Goal: Task Accomplishment & Management: Complete application form

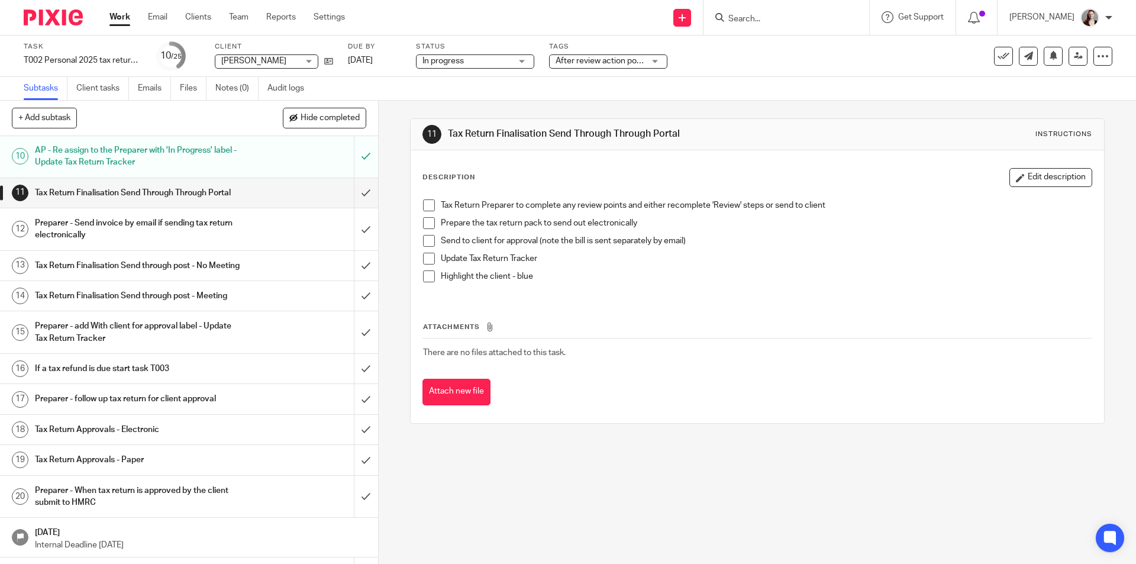
scroll to position [594, 0]
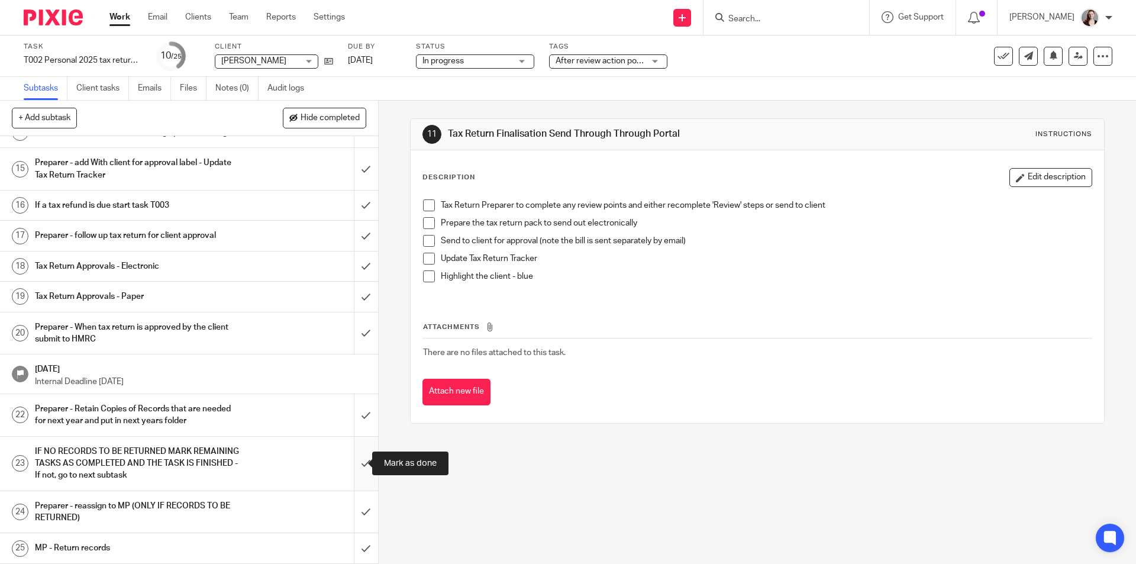
drag, startPoint x: 356, startPoint y: 461, endPoint x: 357, endPoint y: 439, distance: 21.3
click at [356, 461] on input "submit" at bounding box center [189, 463] width 378 height 54
click at [357, 419] on input "submit" at bounding box center [189, 415] width 378 height 42
click at [637, 499] on div "11 Tax Return Finalisation Send Through Through Portal Instructions Description…" at bounding box center [757, 332] width 757 height 463
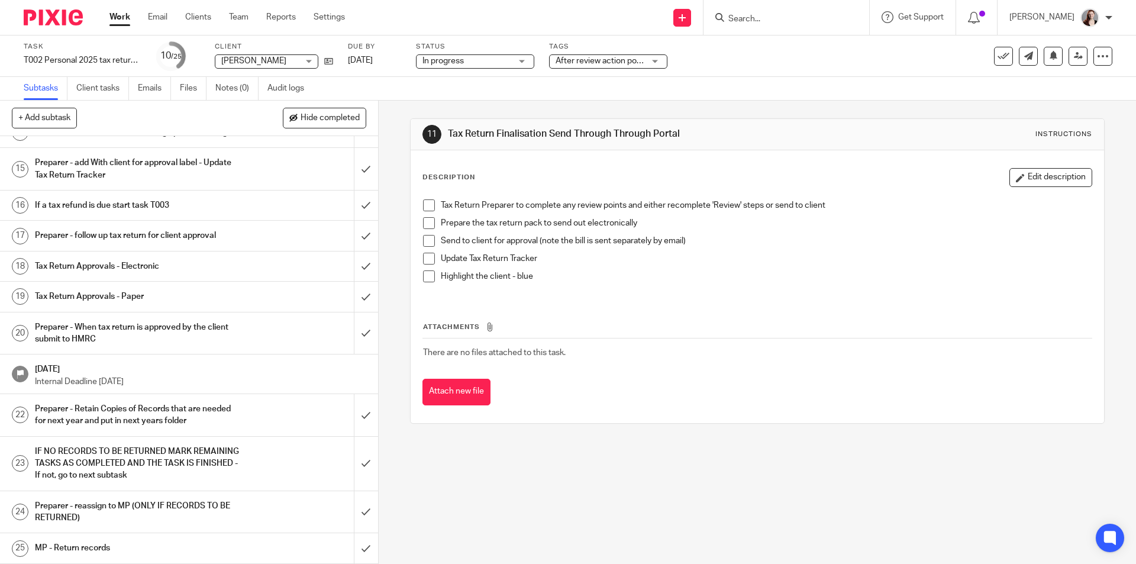
click at [637, 499] on div "11 Tax Return Finalisation Send Through Through Portal Instructions Description…" at bounding box center [757, 332] width 757 height 463
click at [350, 461] on input "submit" at bounding box center [189, 463] width 378 height 54
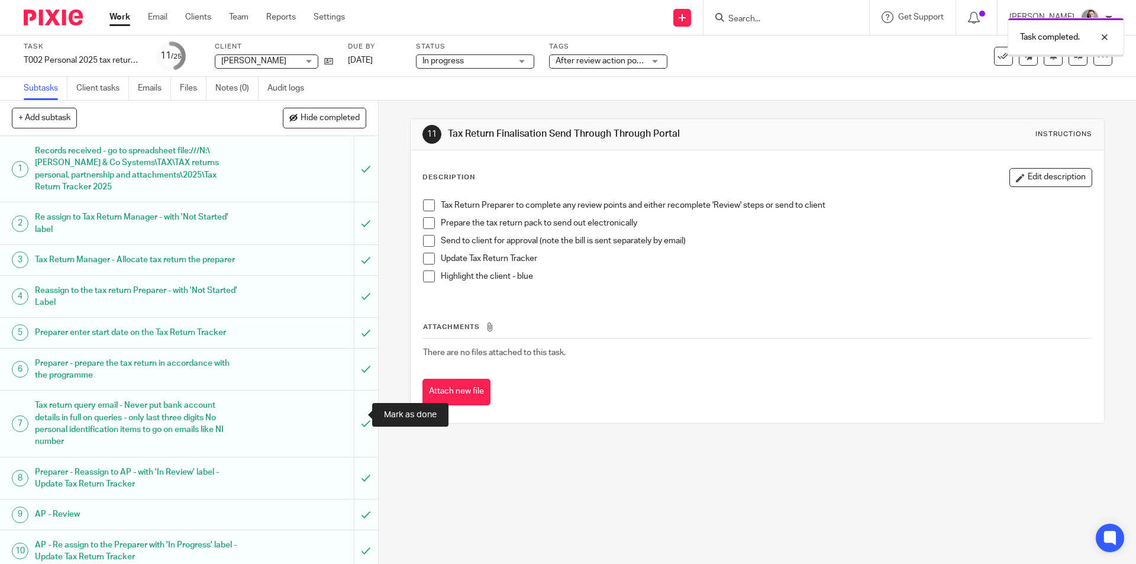
scroll to position [594, 0]
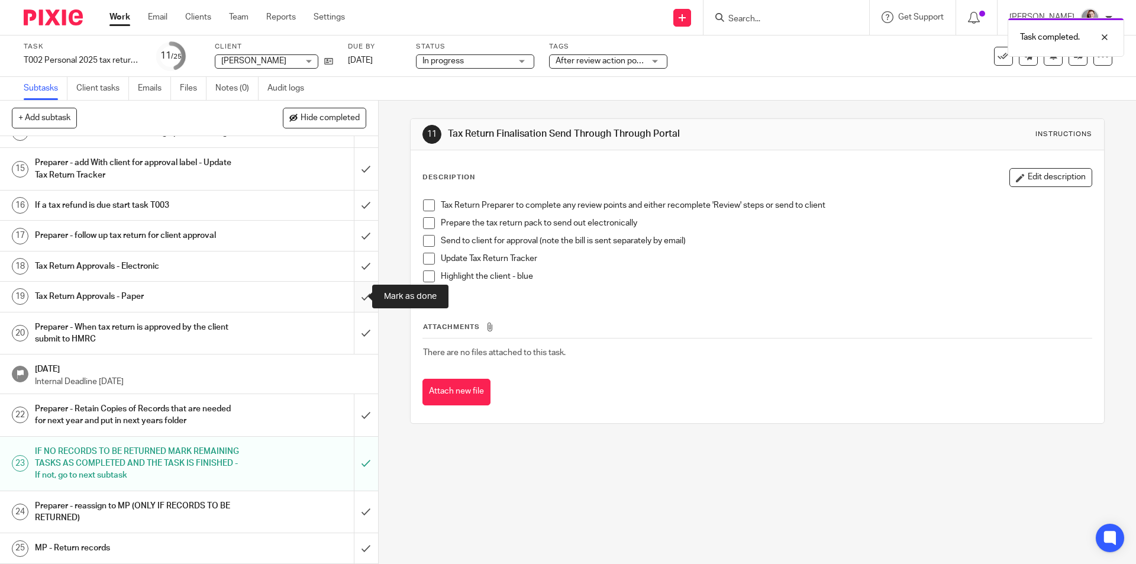
click at [360, 301] on input "submit" at bounding box center [189, 297] width 378 height 30
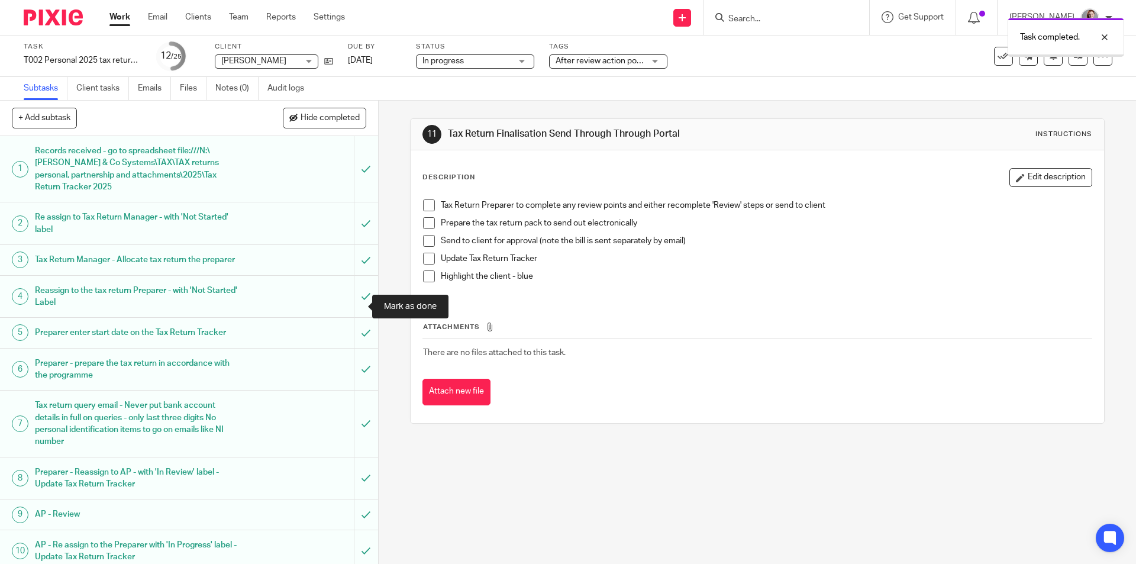
scroll to position [493, 0]
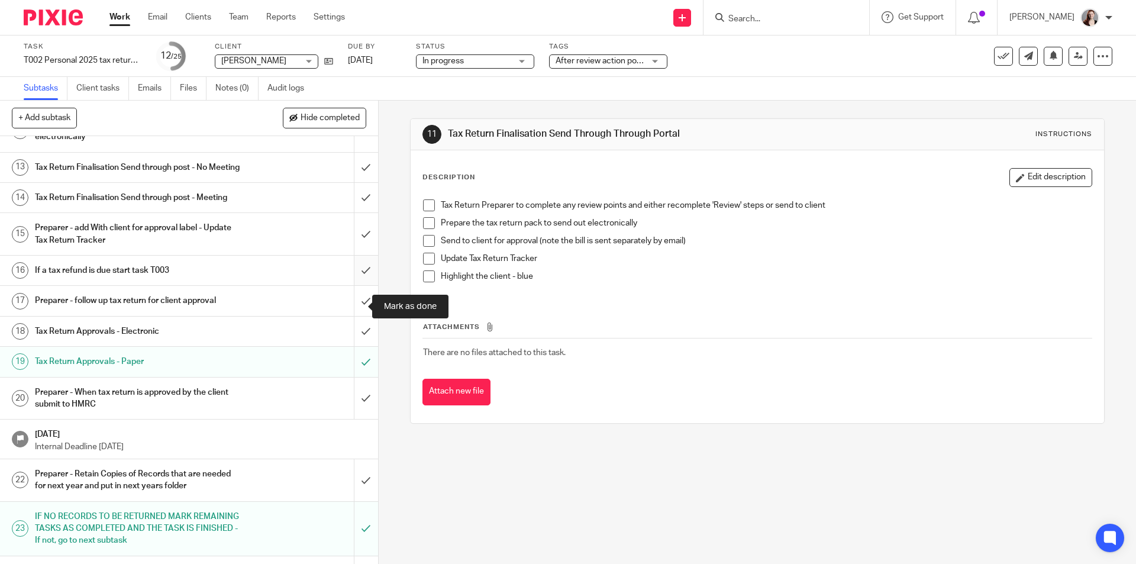
click at [356, 285] on input "submit" at bounding box center [189, 271] width 378 height 30
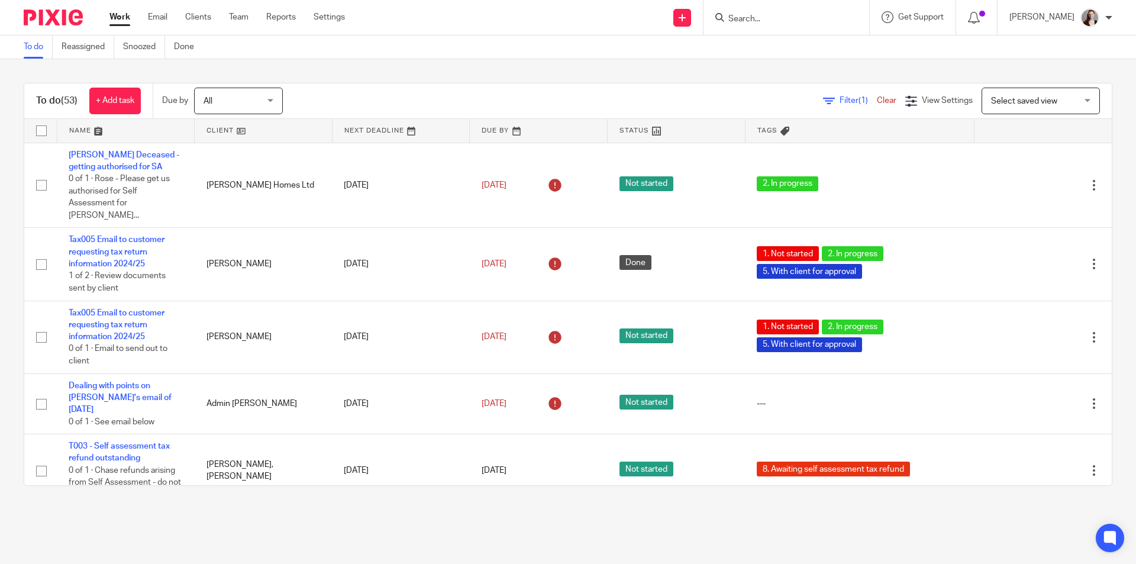
scroll to position [2566, 0]
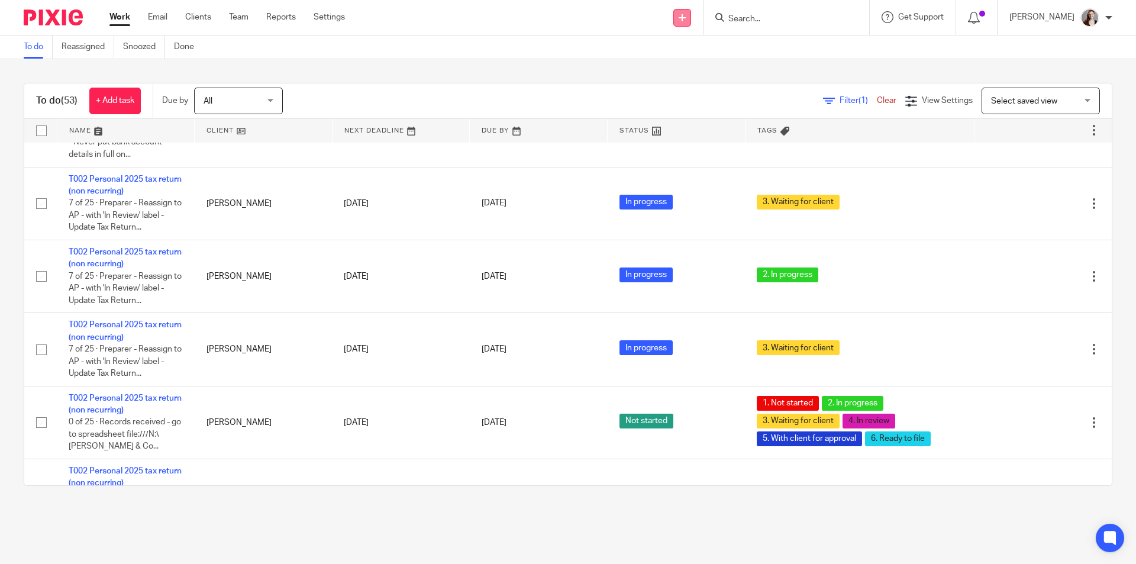
click at [691, 22] on link at bounding box center [682, 18] width 18 height 18
click at [710, 72] on link "Create task" at bounding box center [704, 72] width 73 height 17
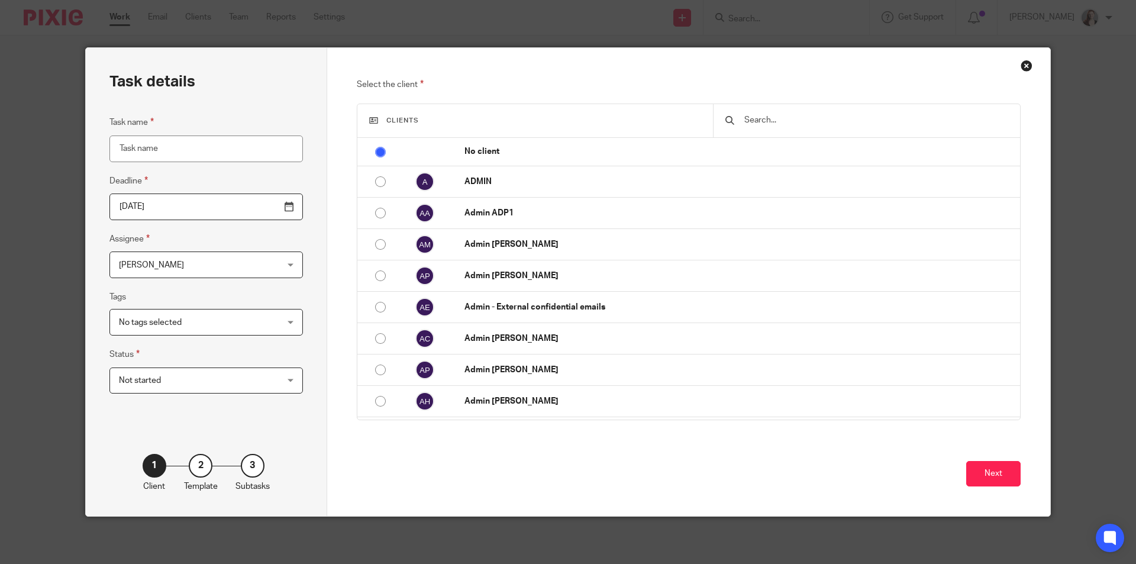
click at [807, 127] on div at bounding box center [866, 120] width 307 height 33
click at [802, 125] on input "text" at bounding box center [875, 120] width 265 height 13
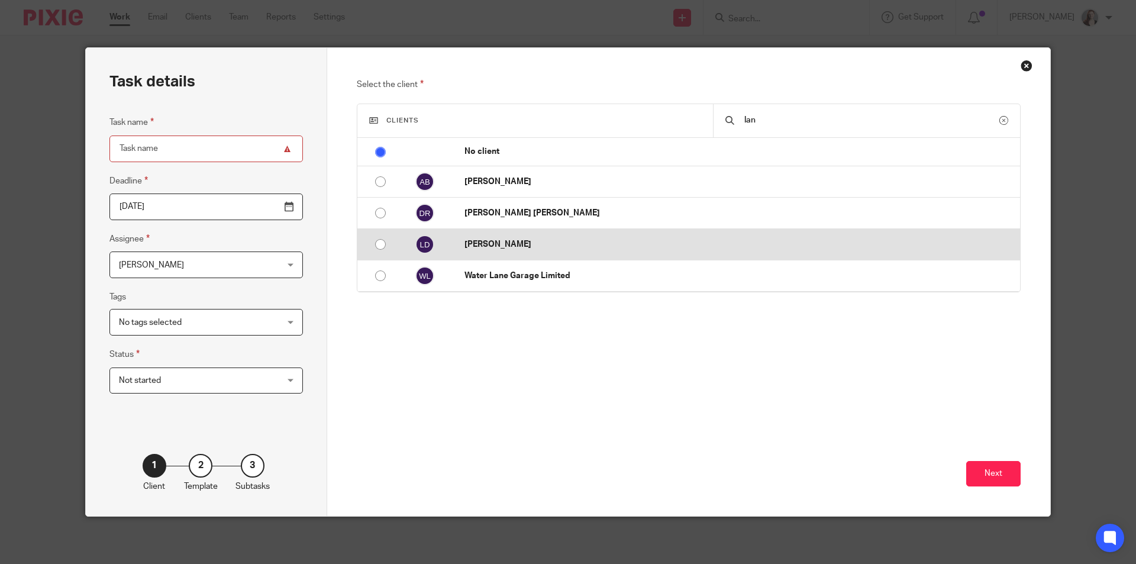
type input "lan"
click at [628, 248] on p "[PERSON_NAME]" at bounding box center [738, 244] width 549 height 12
radio input "false"
radio input "true"
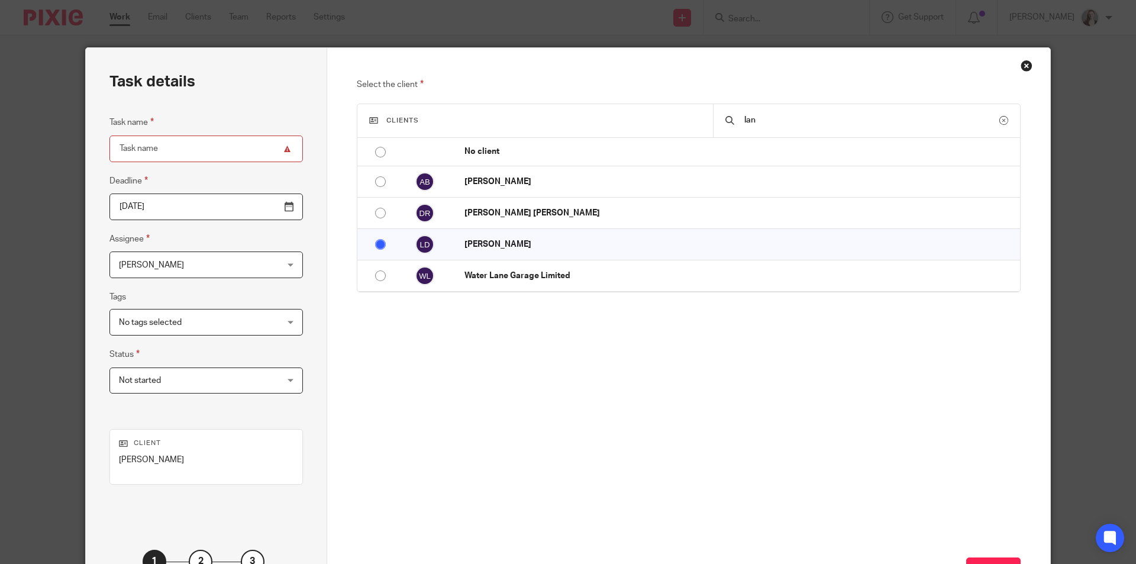
scroll to position [96, 0]
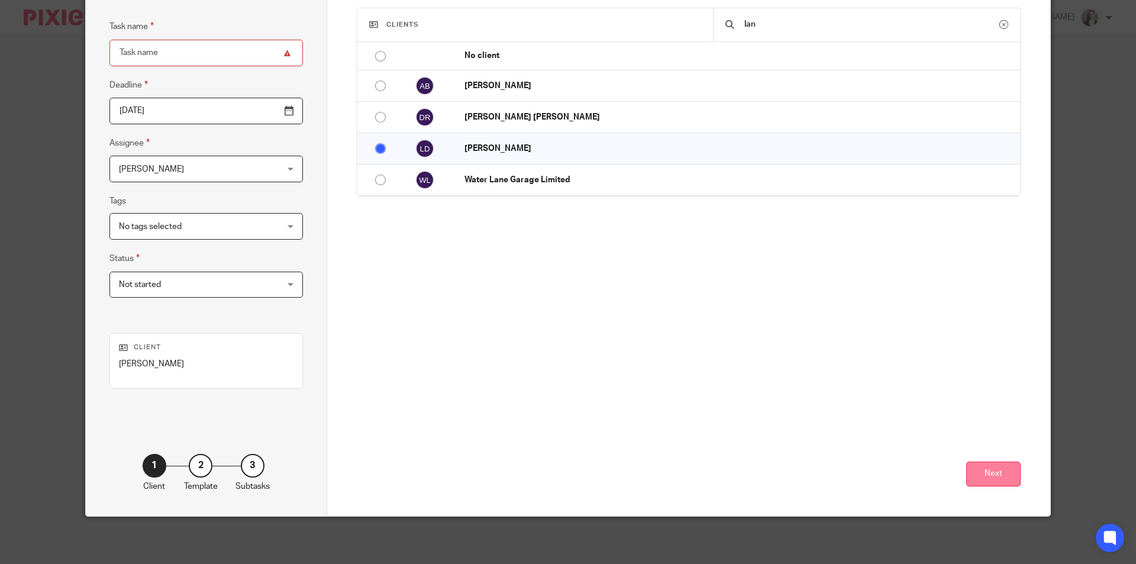
click at [984, 476] on button "Next" at bounding box center [993, 473] width 54 height 25
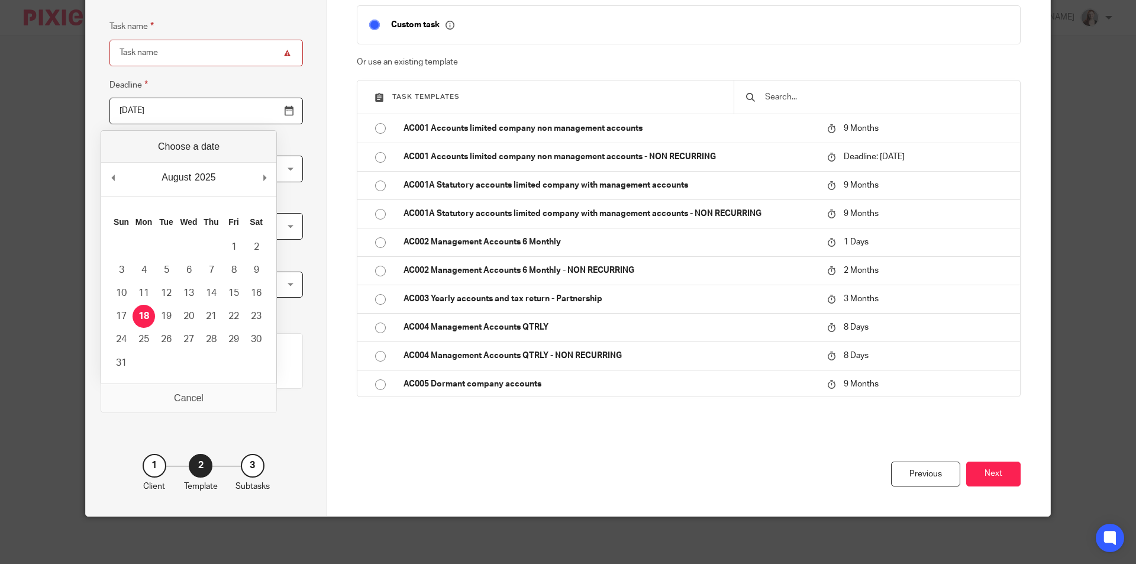
click at [264, 111] on input "[DATE]" at bounding box center [205, 111] width 193 height 27
type input "[DATE]"
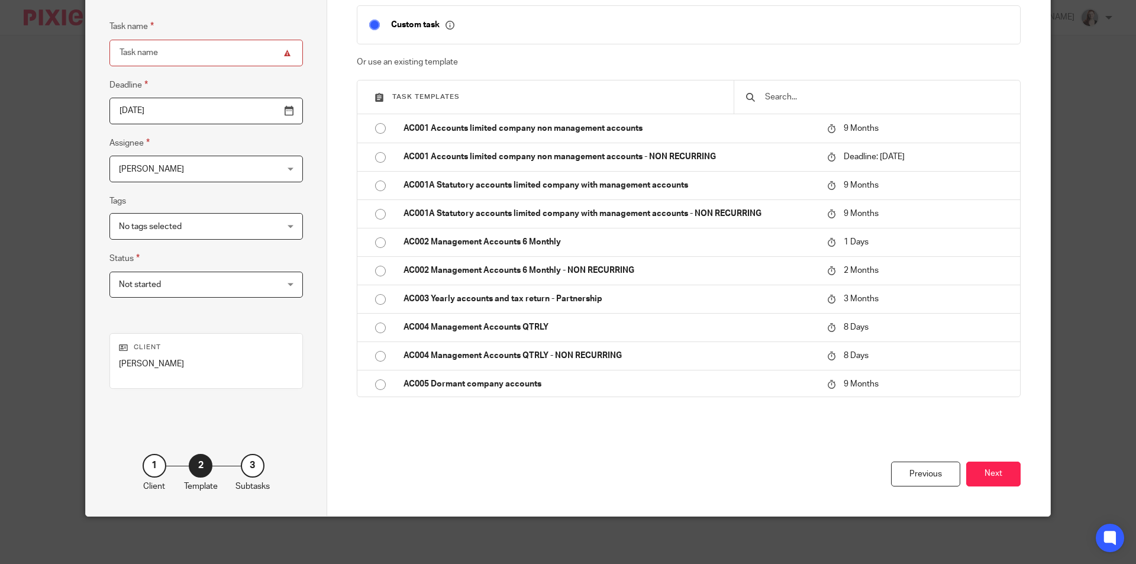
click at [780, 90] on input "text" at bounding box center [886, 96] width 244 height 13
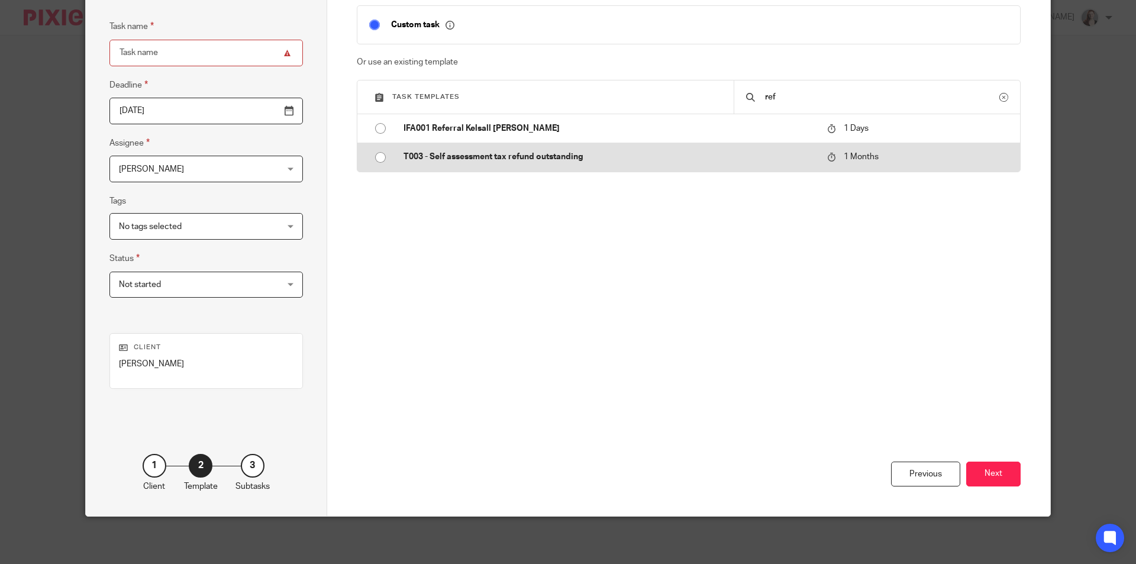
type input "ref"
click at [596, 163] on p "T003 - Self assessment tax refund outstanding" at bounding box center [609, 157] width 412 height 12
type input "2025-09-18"
type input "T003 - Self assessment tax refund outstanding"
checkbox input "false"
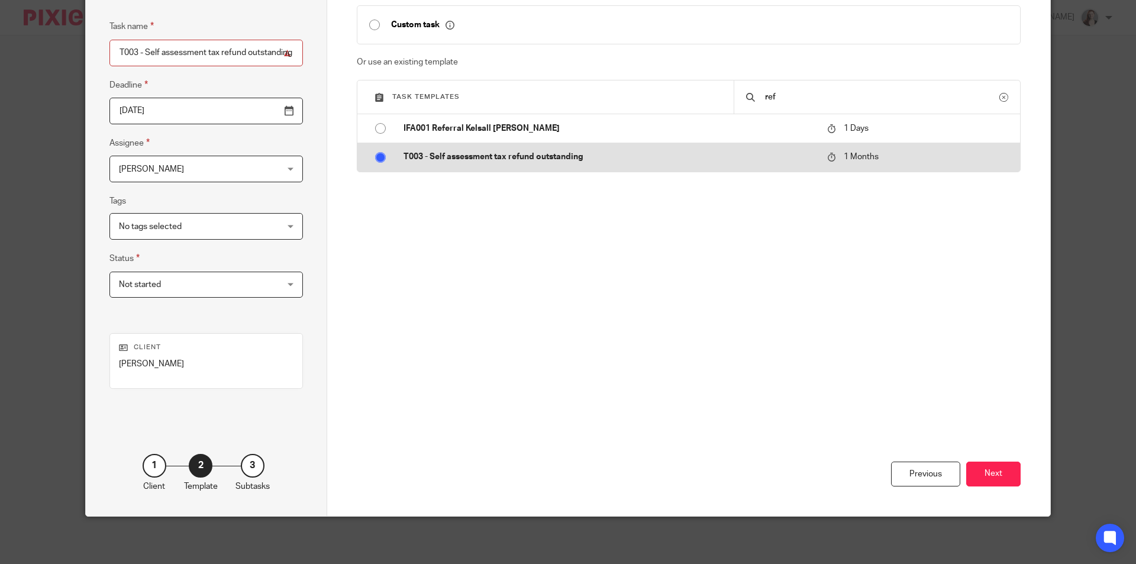
radio input "true"
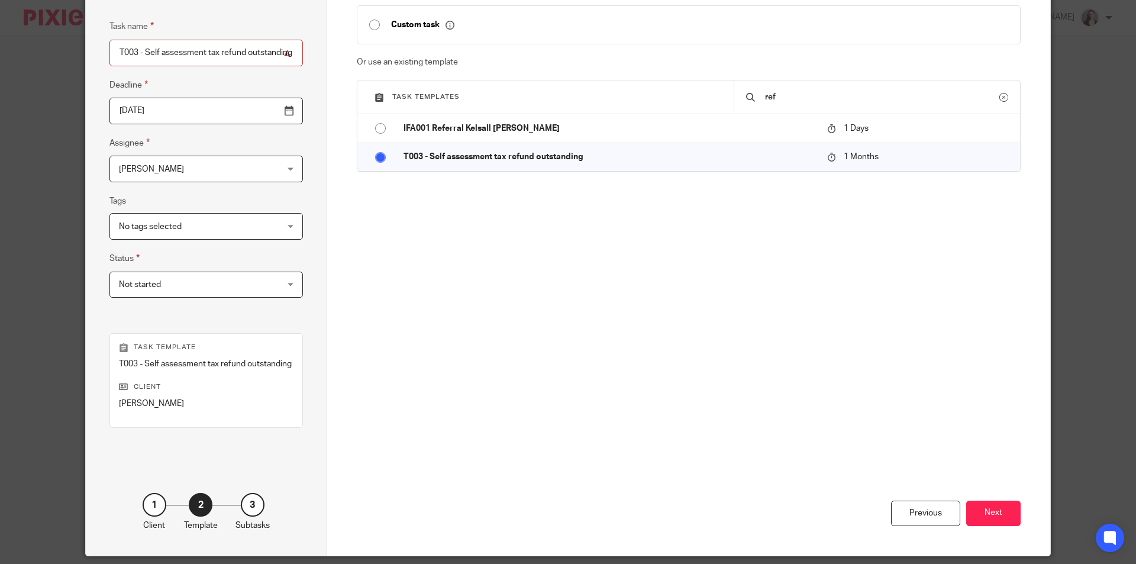
click at [267, 110] on input "2025-09-18" at bounding box center [205, 111] width 193 height 27
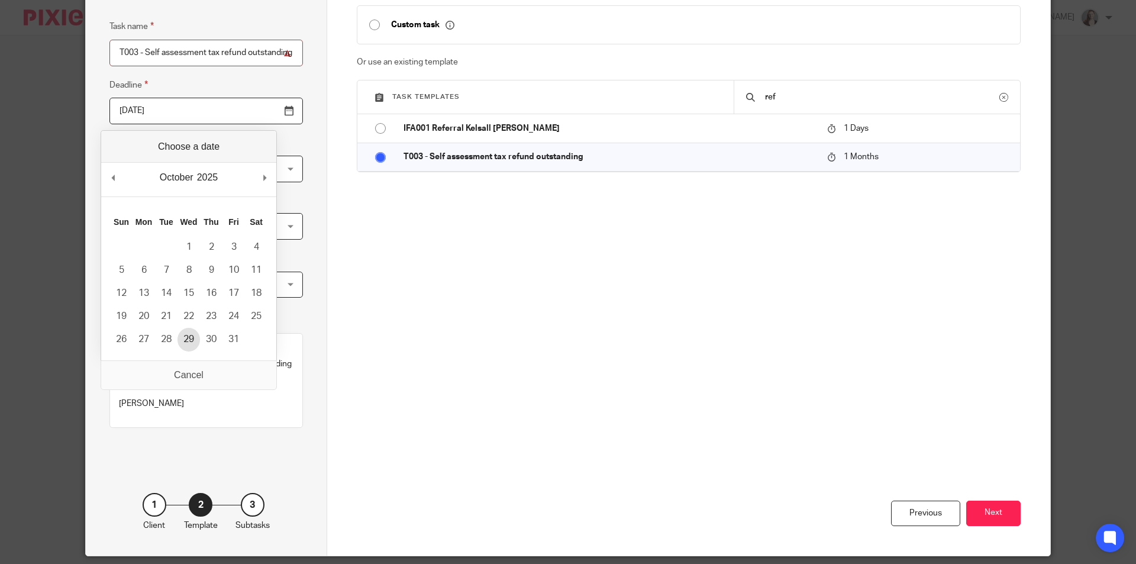
type input "2025-10-29"
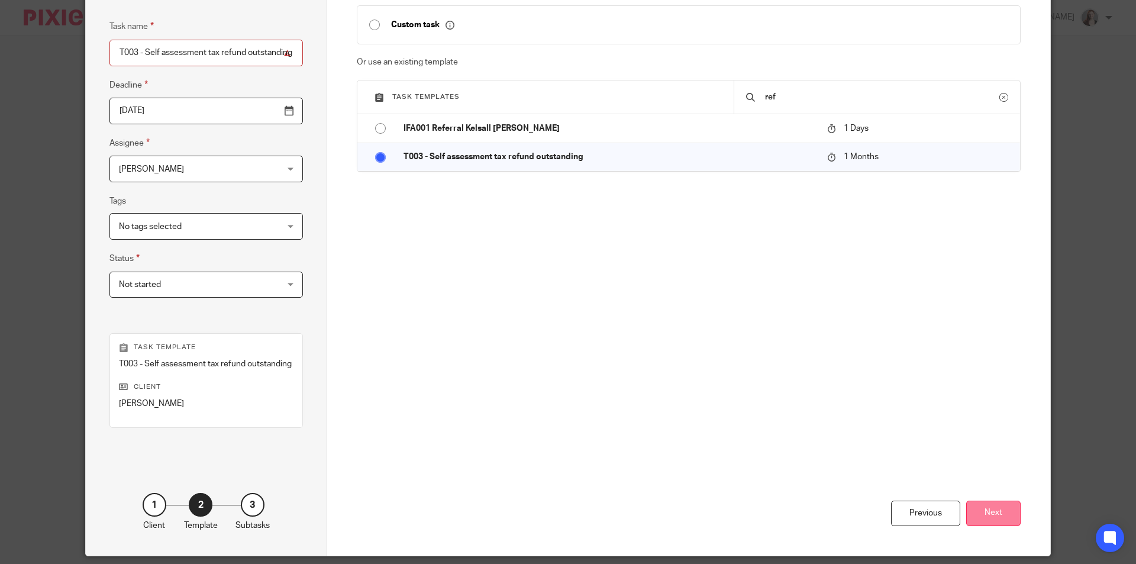
click at [997, 507] on button "Next" at bounding box center [993, 512] width 54 height 25
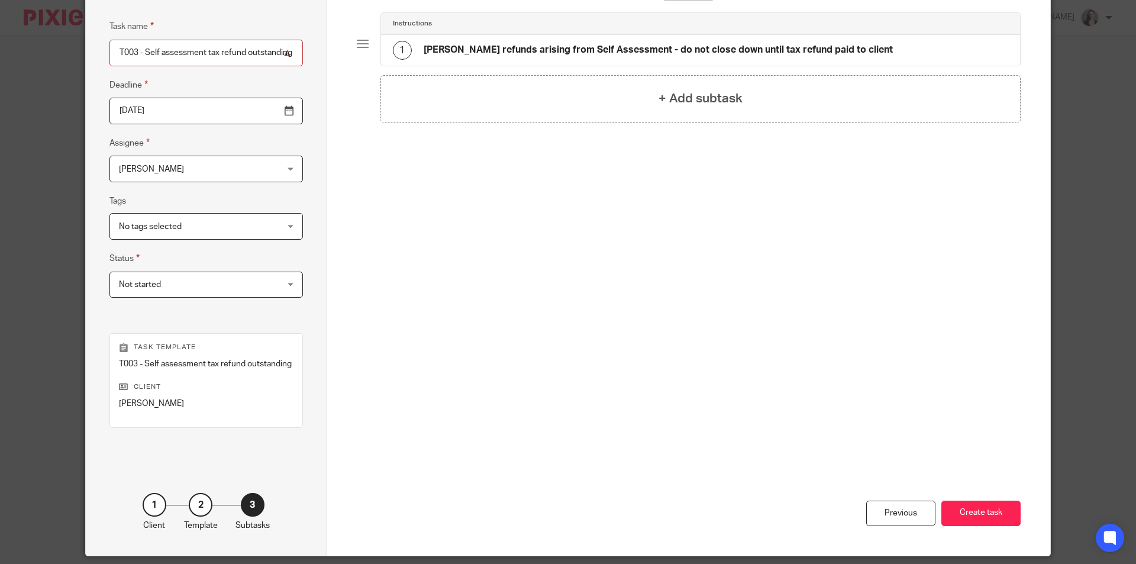
click at [997, 507] on button "Create task" at bounding box center [980, 512] width 79 height 25
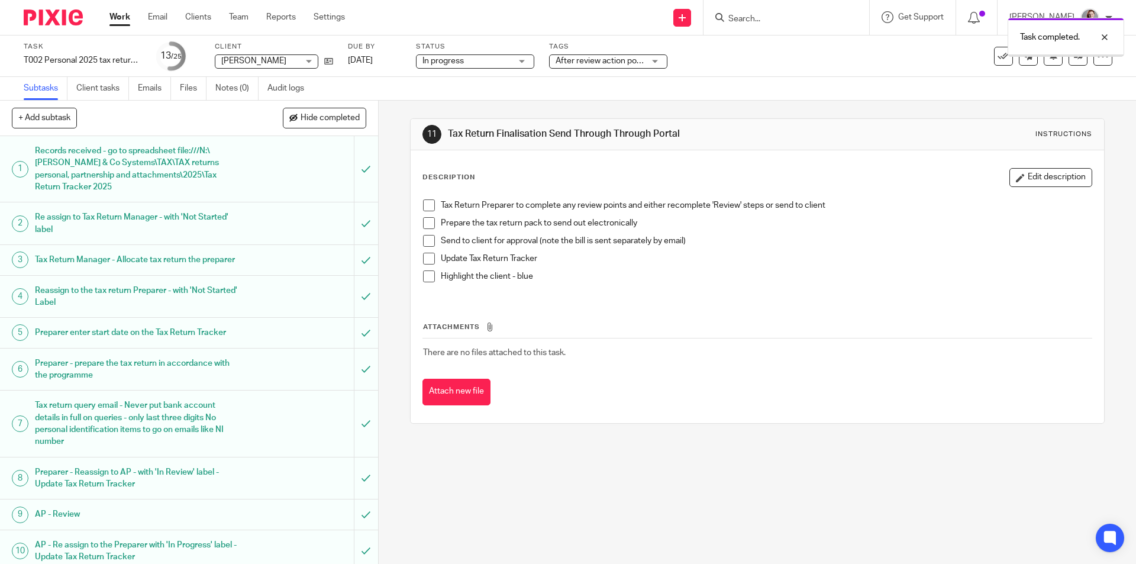
scroll to position [296, 0]
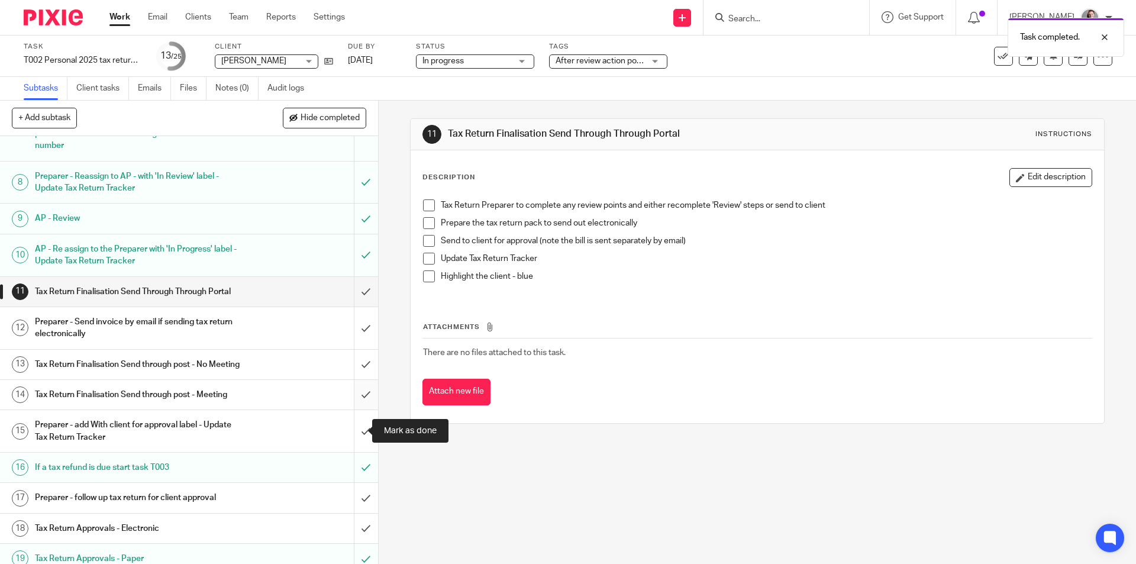
click at [357, 409] on input "submit" at bounding box center [189, 395] width 378 height 30
click at [356, 379] on input "submit" at bounding box center [189, 365] width 378 height 30
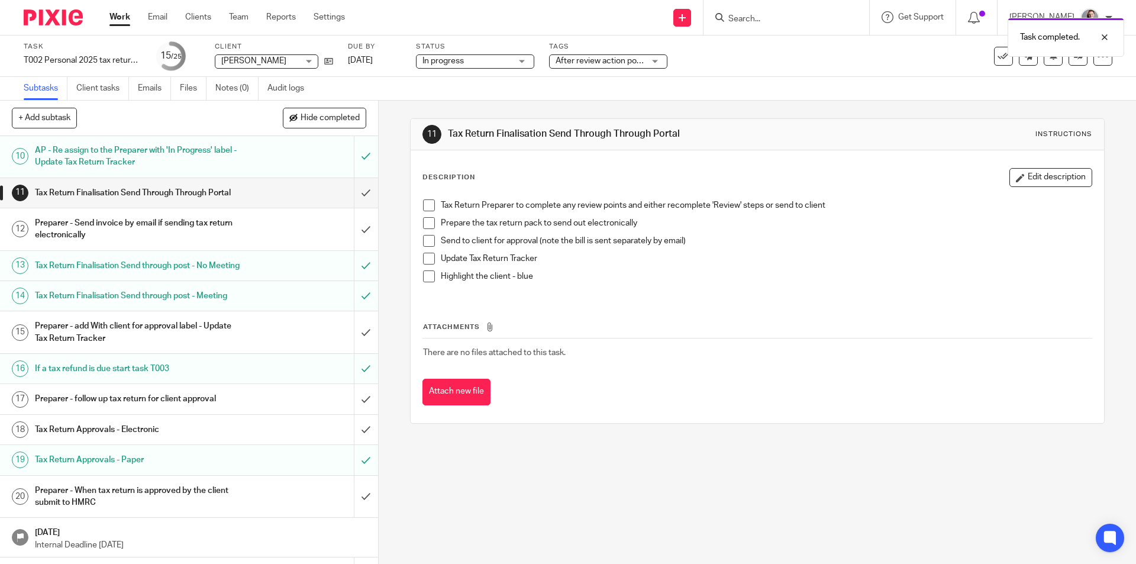
scroll to position [493, 0]
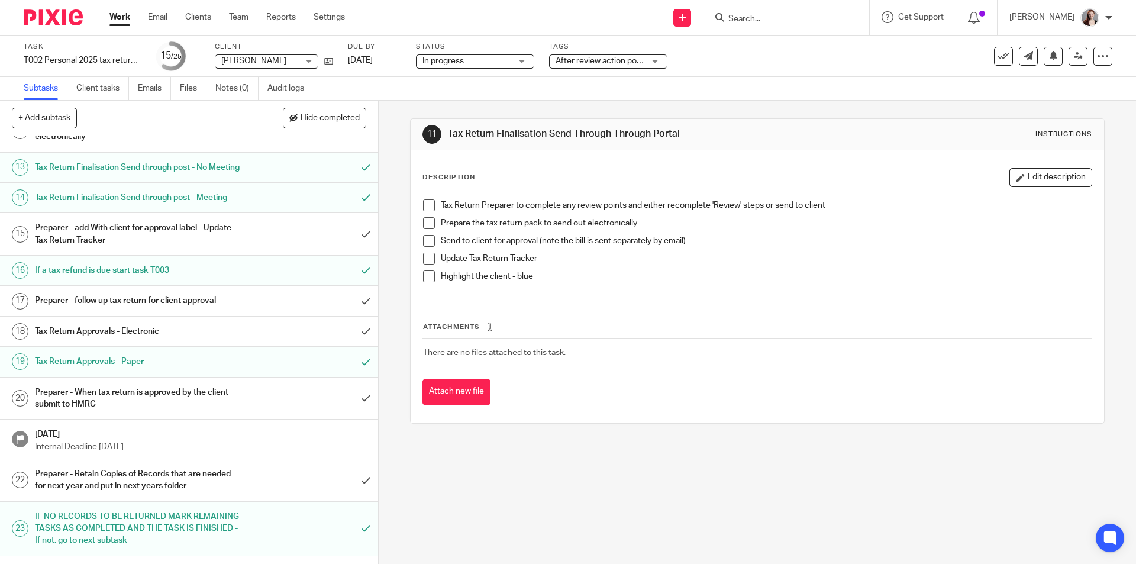
click at [638, 62] on span "After review action points" at bounding box center [602, 61] width 95 height 8
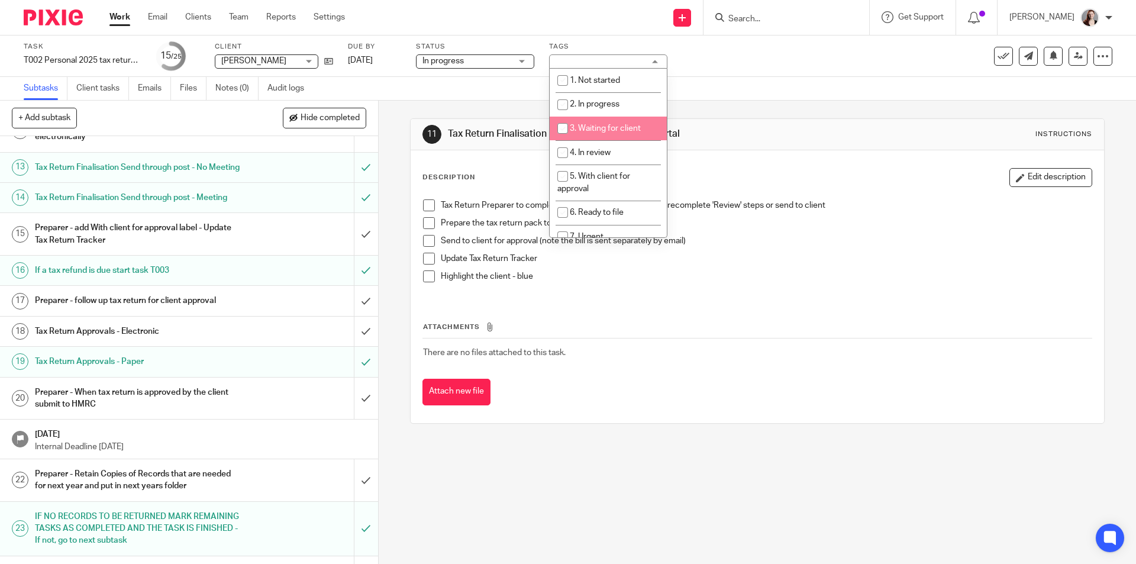
click at [642, 132] on li "3. Waiting for client" at bounding box center [607, 129] width 117 height 24
checkbox input "true"
click at [597, 424] on div "11 Tax Return Finalisation Send Through Through Portal Instructions Description…" at bounding box center [757, 271] width 694 height 341
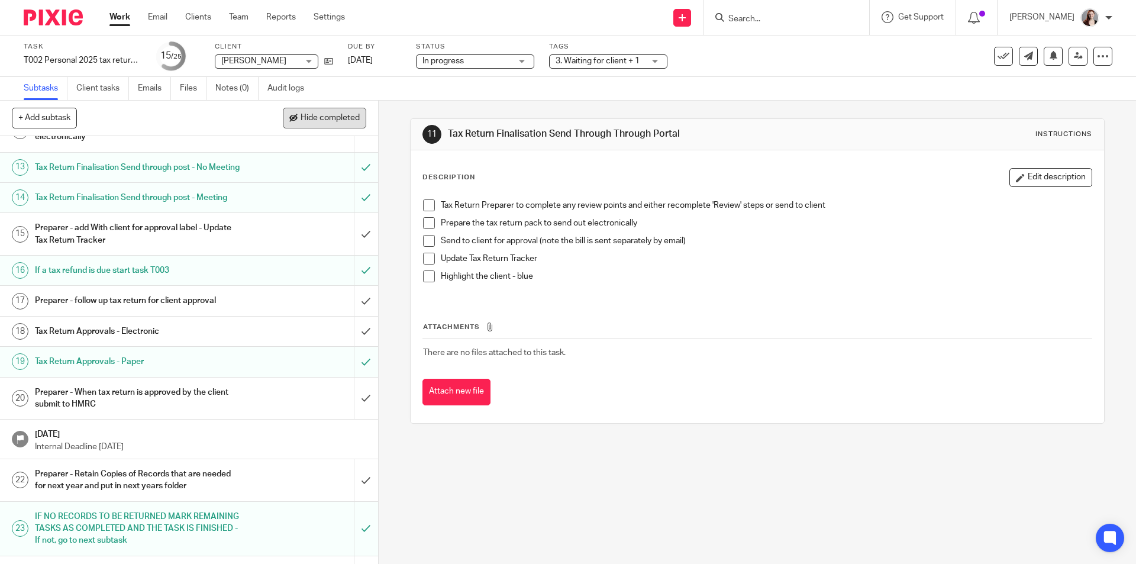
click at [334, 115] on span "Hide completed" at bounding box center [329, 118] width 59 height 9
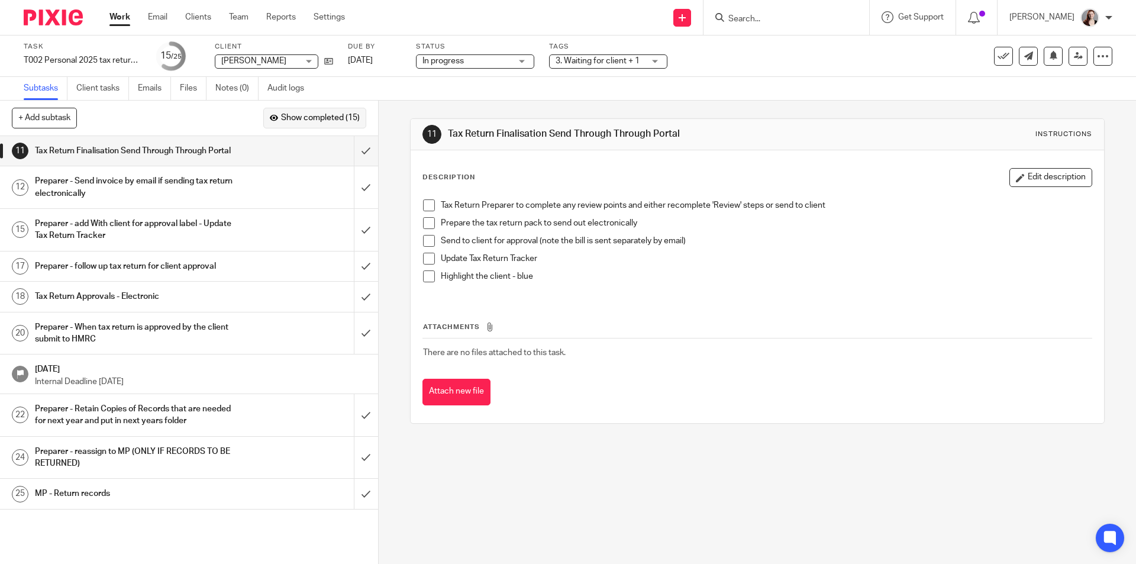
scroll to position [0, 0]
click at [311, 111] on button "Show completed (15)" at bounding box center [314, 118] width 103 height 20
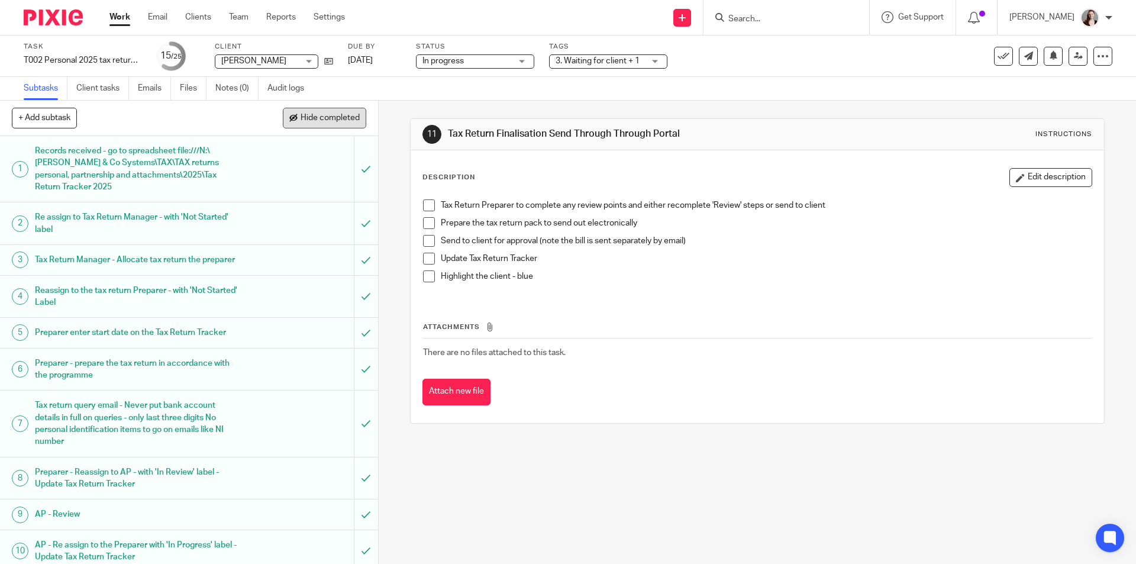
click at [311, 111] on button "Hide completed" at bounding box center [324, 118] width 83 height 20
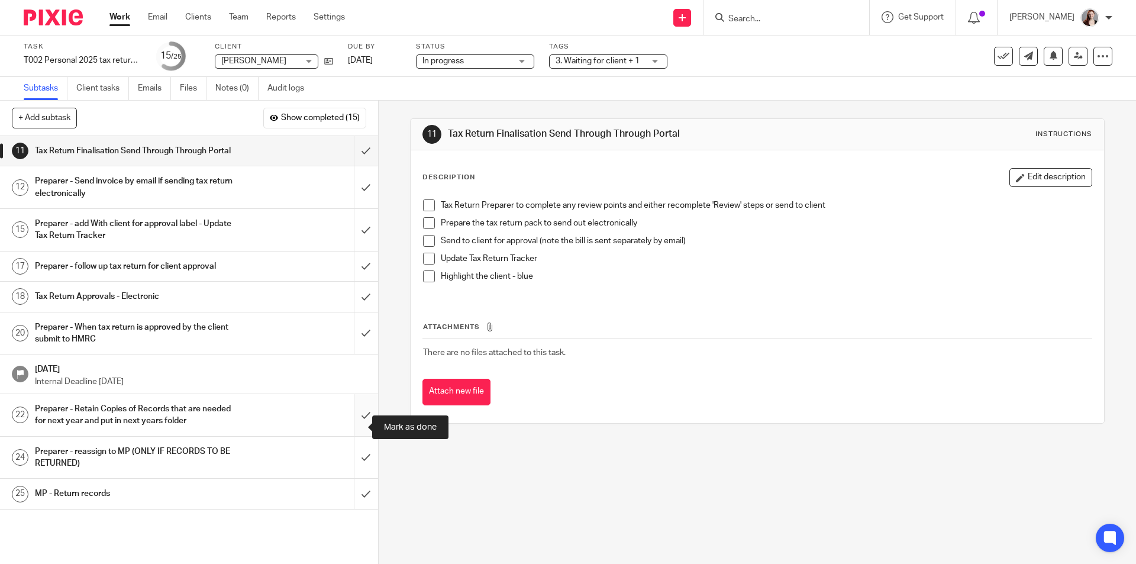
click at [356, 423] on input "submit" at bounding box center [189, 415] width 378 height 42
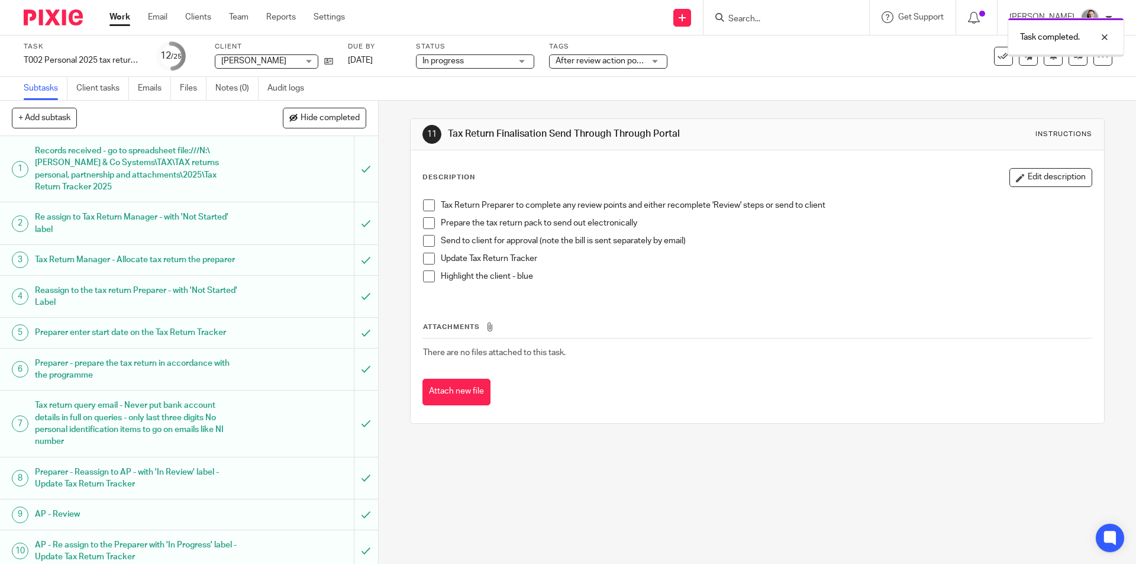
scroll to position [591, 0]
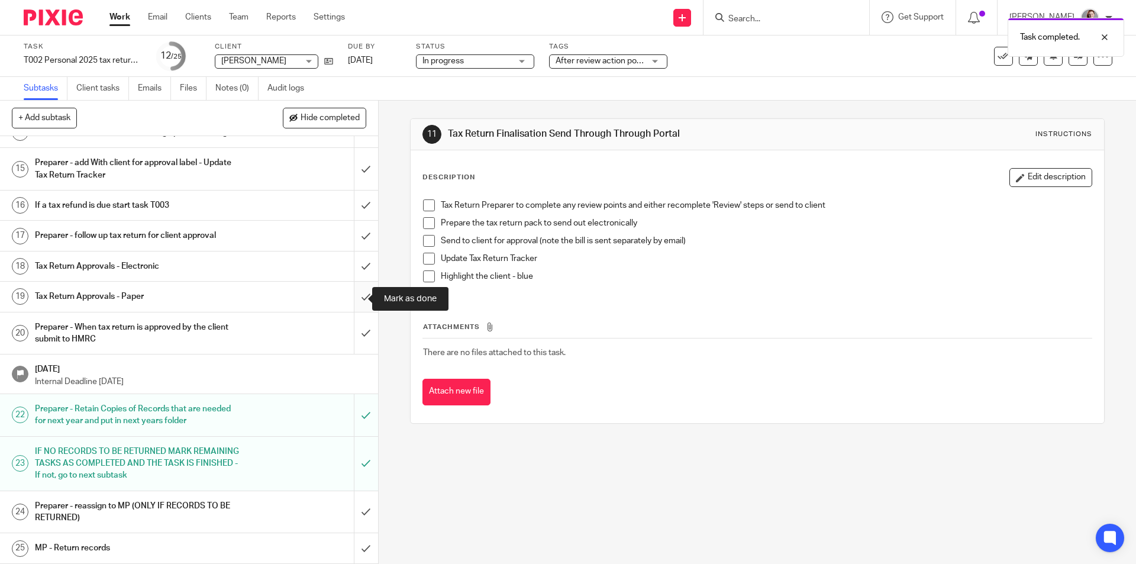
click at [351, 303] on input "submit" at bounding box center [189, 297] width 378 height 30
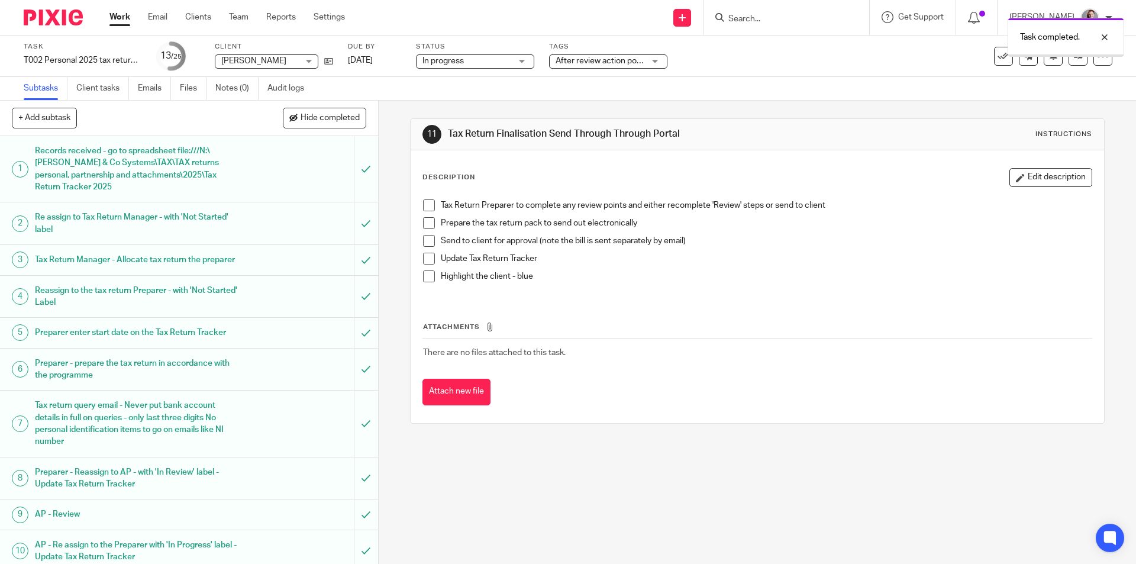
scroll to position [395, 0]
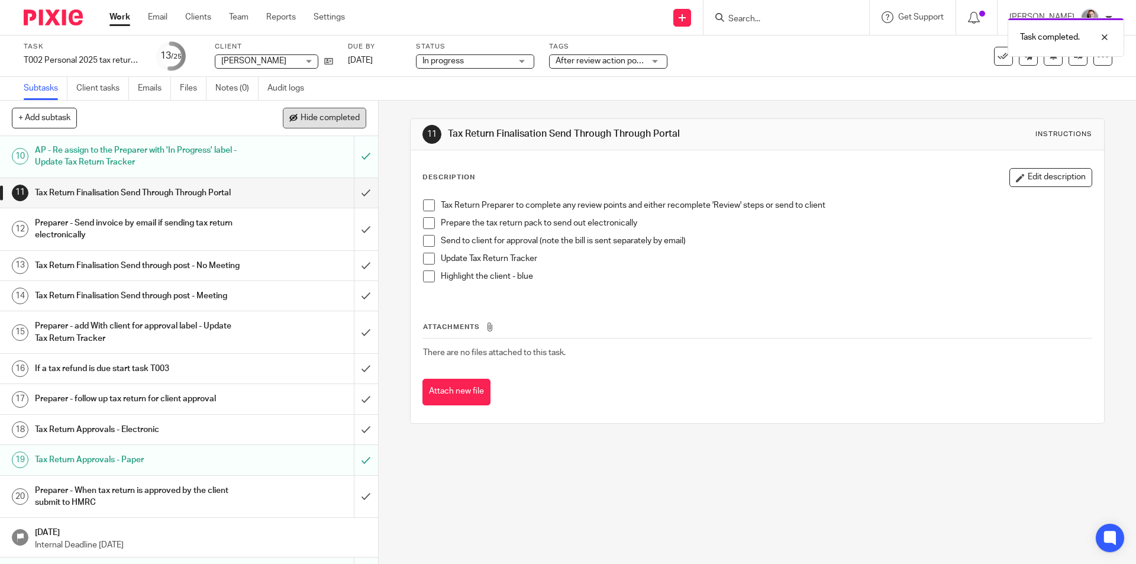
click at [319, 116] on span "Hide completed" at bounding box center [329, 118] width 59 height 9
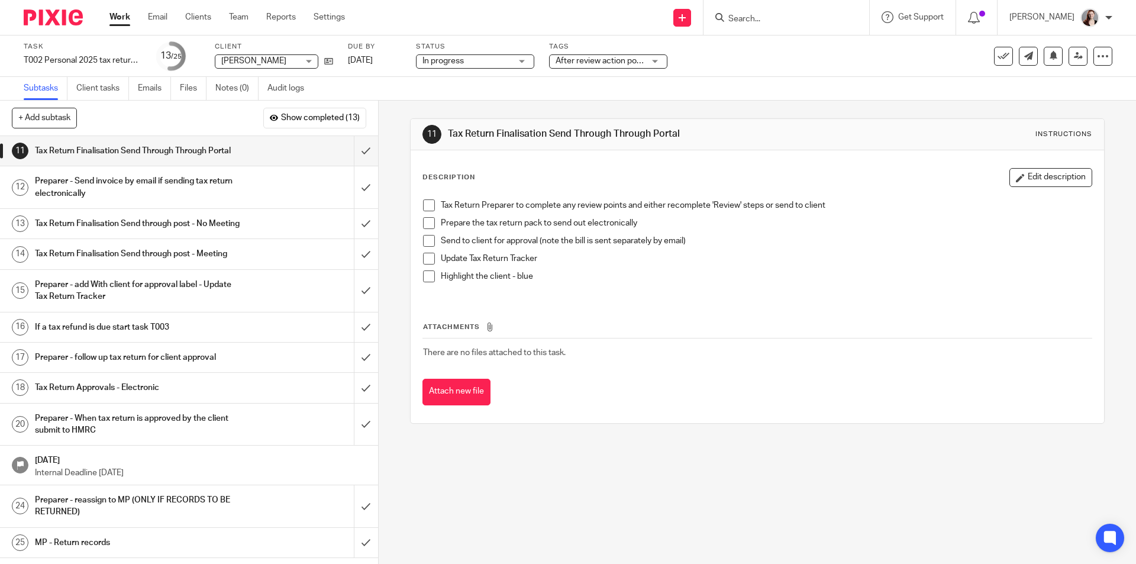
scroll to position [0, 0]
click at [354, 238] on input "submit" at bounding box center [189, 224] width 378 height 30
click at [345, 269] on input "submit" at bounding box center [189, 254] width 378 height 30
